Goal: Find specific page/section: Find specific page/section

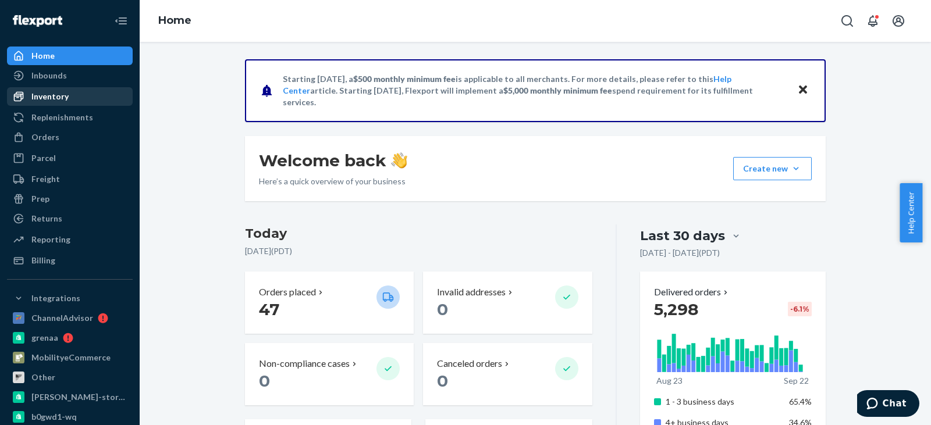
click at [64, 98] on div "Inventory" at bounding box center [49, 97] width 37 height 12
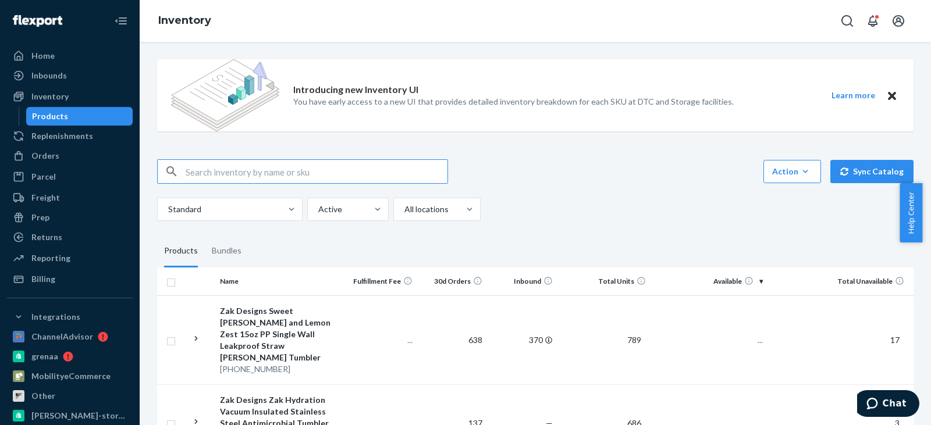
click at [232, 168] on input "text" at bounding box center [317, 171] width 262 height 23
type input "D7F679WX9UF"
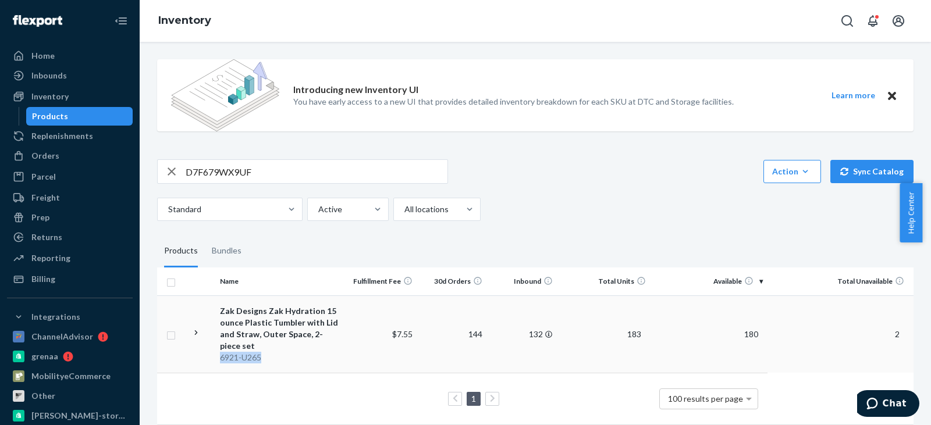
copy div "6921-U265"
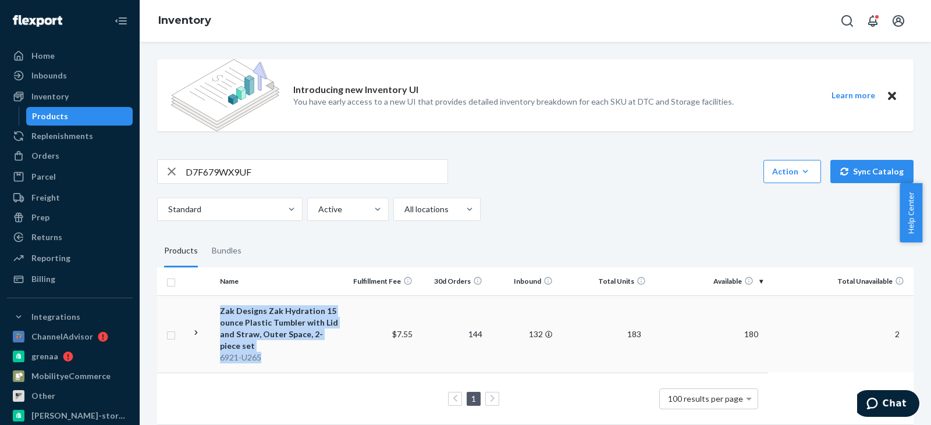
drag, startPoint x: 265, startPoint y: 356, endPoint x: 215, endPoint y: 312, distance: 66.0
click at [215, 312] on td "Zak Designs Zak Hydration 15 ounce Plastic Tumbler with Lid and Straw, Outer Sp…" at bounding box center [281, 334] width 132 height 77
